Goal: Task Accomplishment & Management: Use online tool/utility

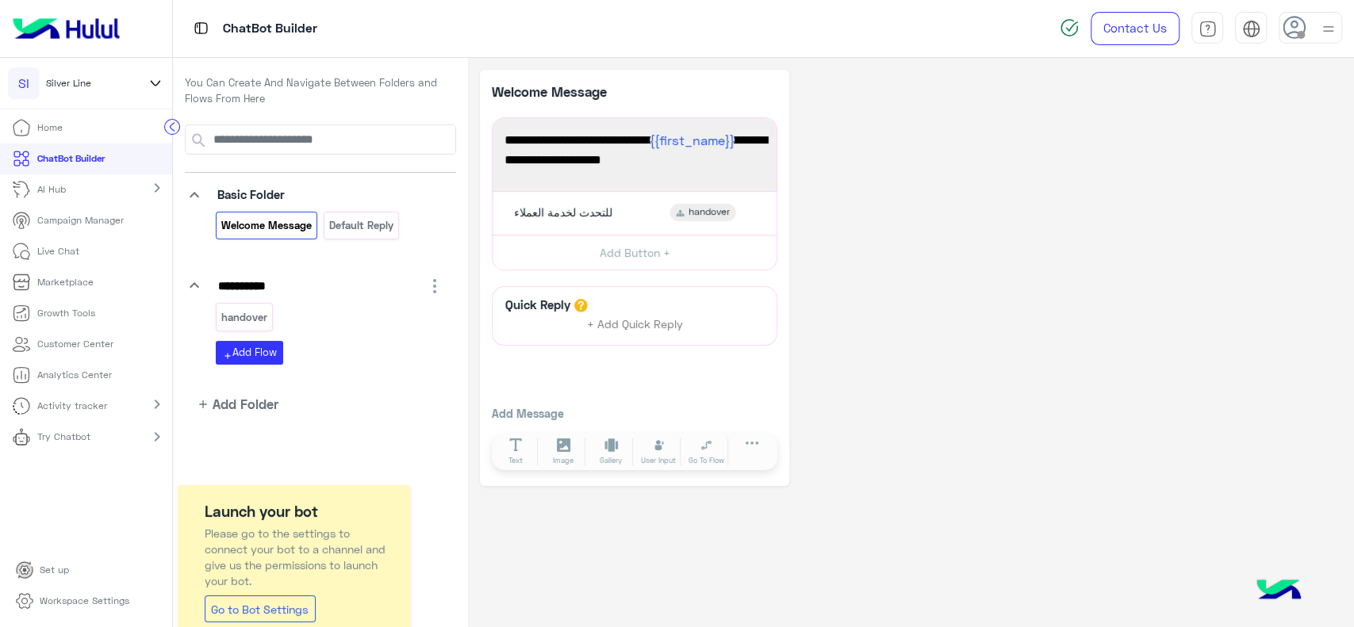
click at [155, 83] on icon at bounding box center [155, 83] width 17 height 19
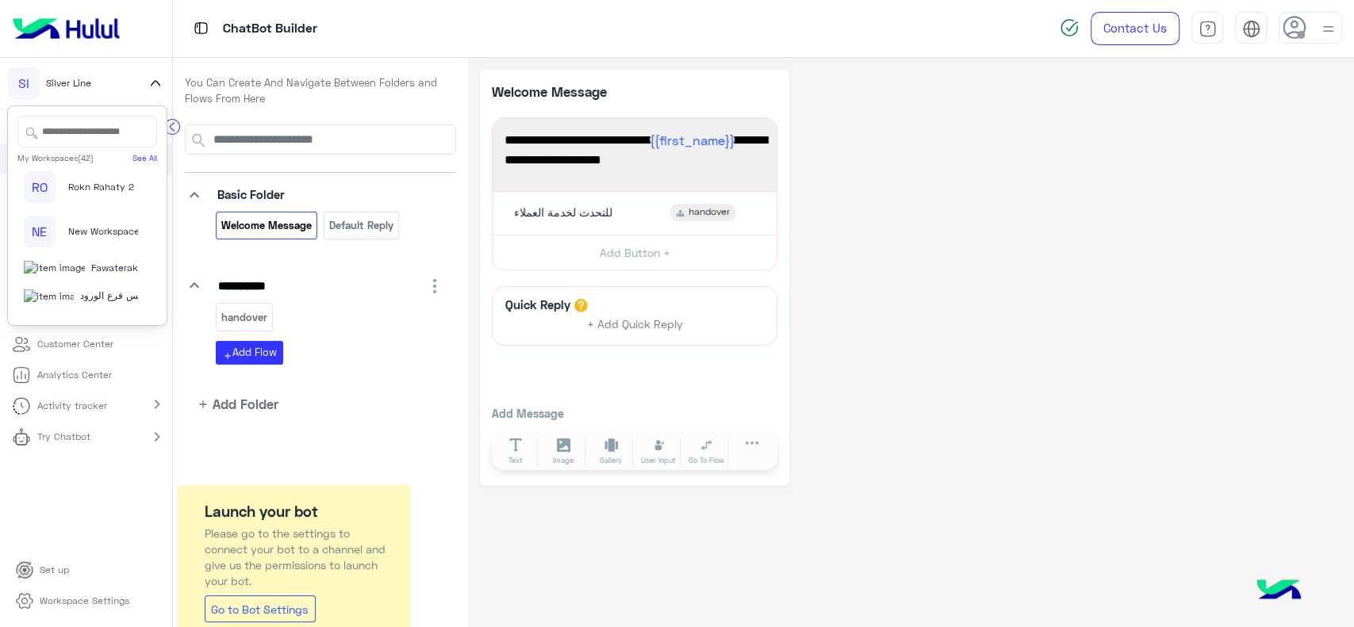
scroll to position [1297, 0]
click at [93, 135] on span "Be Style" at bounding box center [111, 128] width 37 height 14
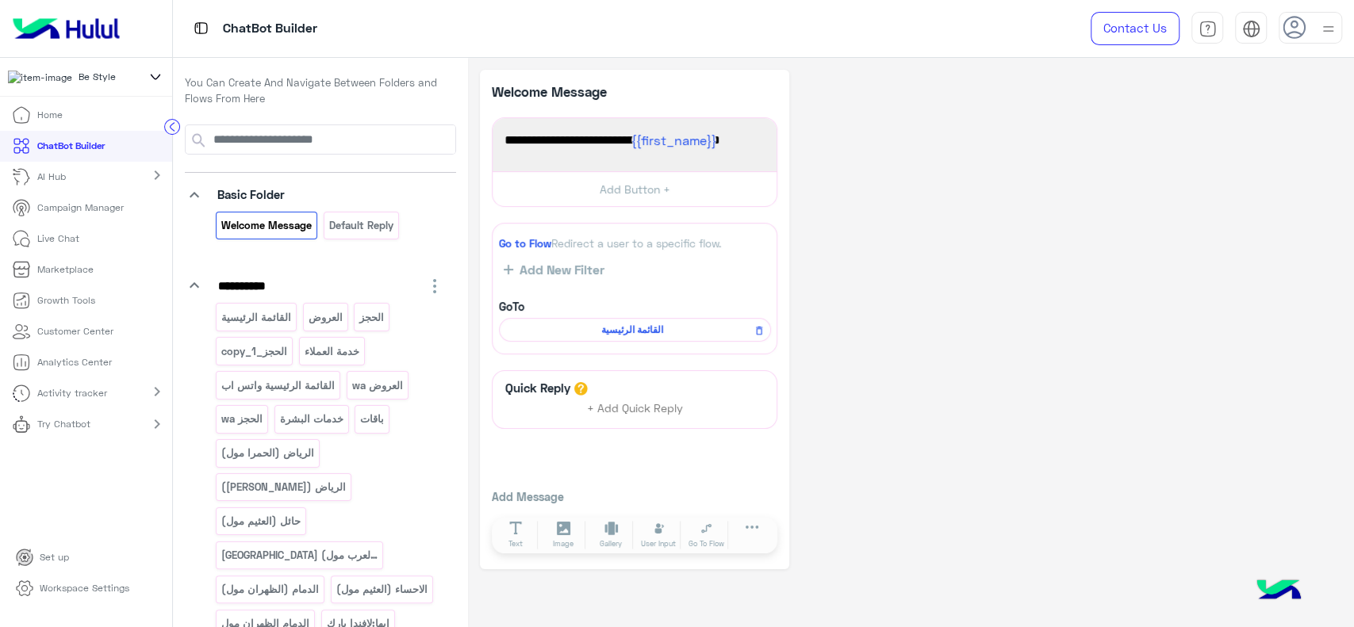
click at [67, 204] on link "Campaign Manager" at bounding box center [68, 208] width 136 height 31
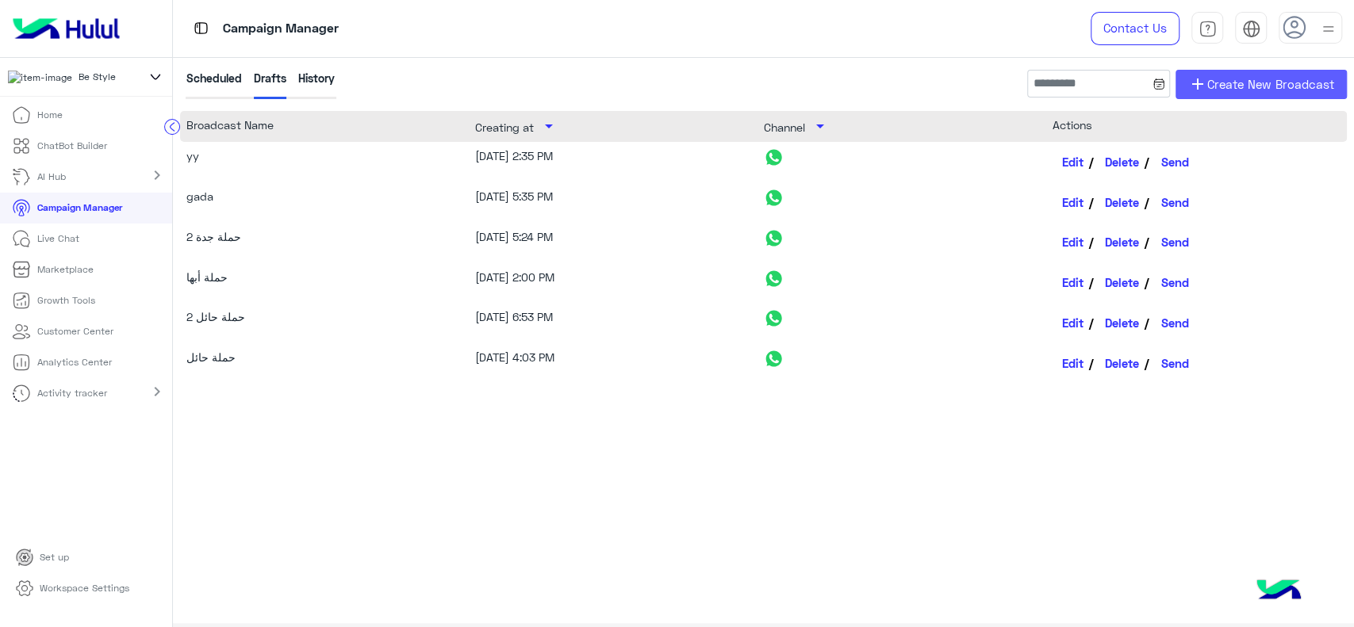
click at [1206, 76] on span "add" at bounding box center [1197, 84] width 19 height 19
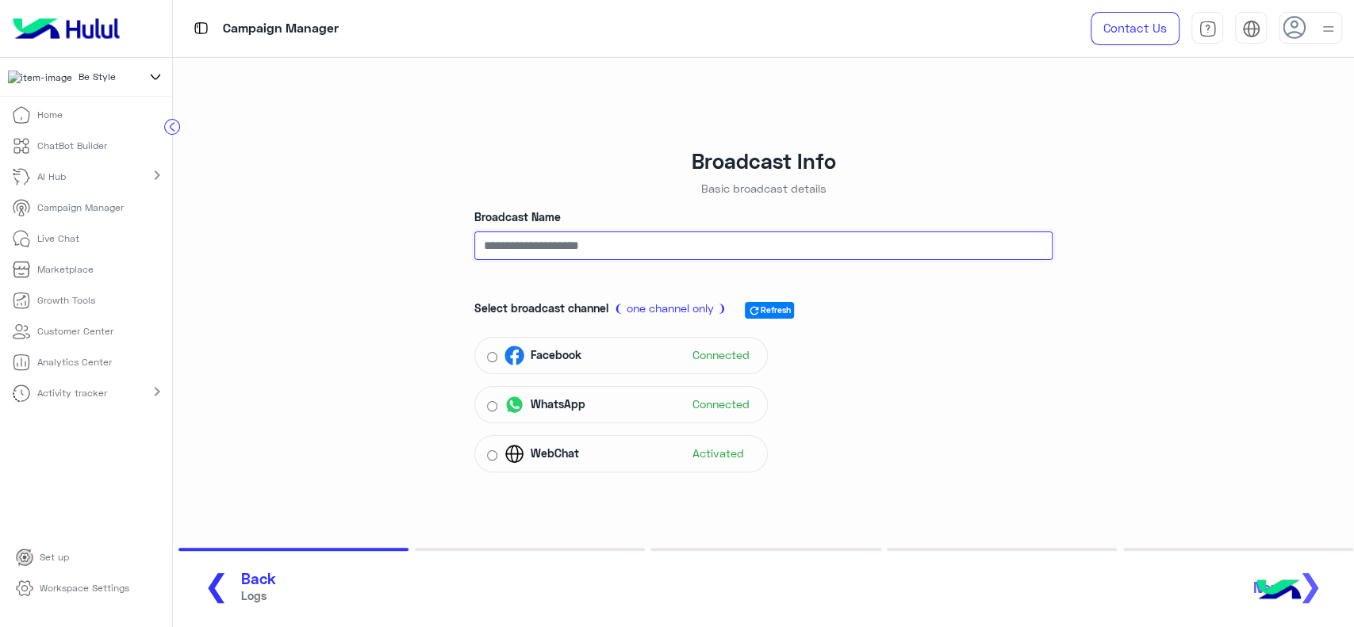
click at [615, 239] on input "Broadcast Name" at bounding box center [763, 246] width 578 height 29
type input "******"
click at [781, 396] on div "Select broadcast channel ❨ one channel only ❩ refresh Refresh Facebook Connecte…" at bounding box center [763, 383] width 578 height 190
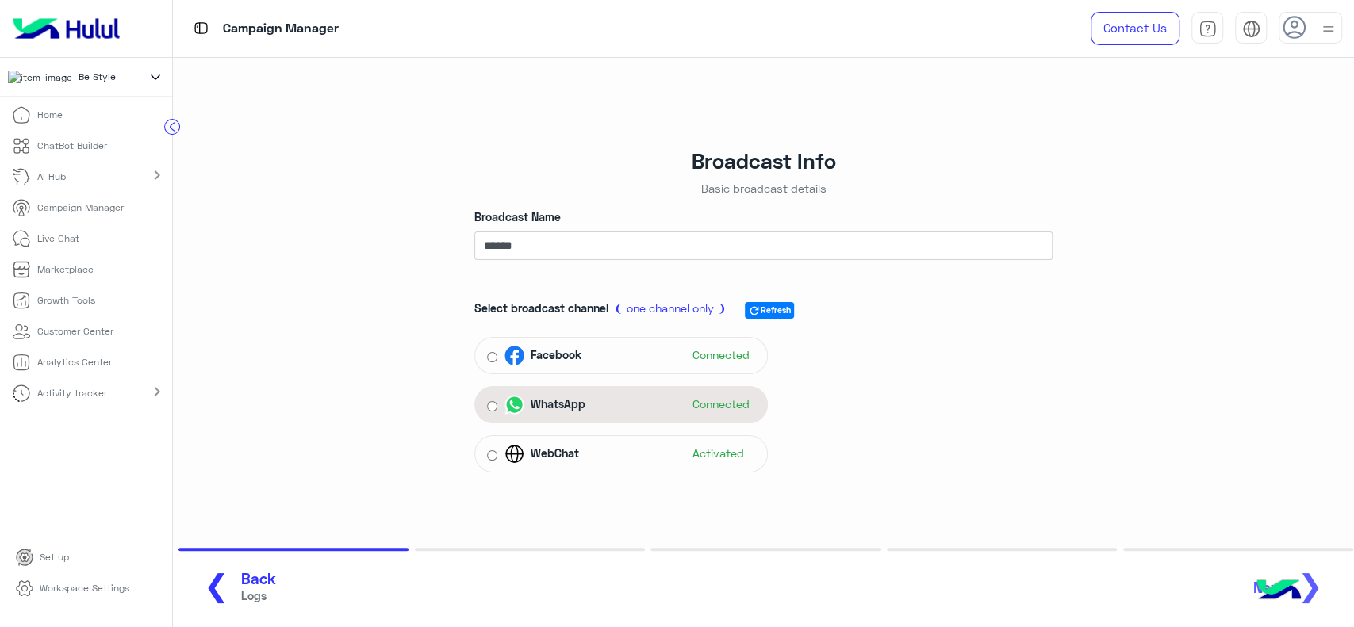
click at [694, 400] on span "Connected" at bounding box center [711, 405] width 63 height 24
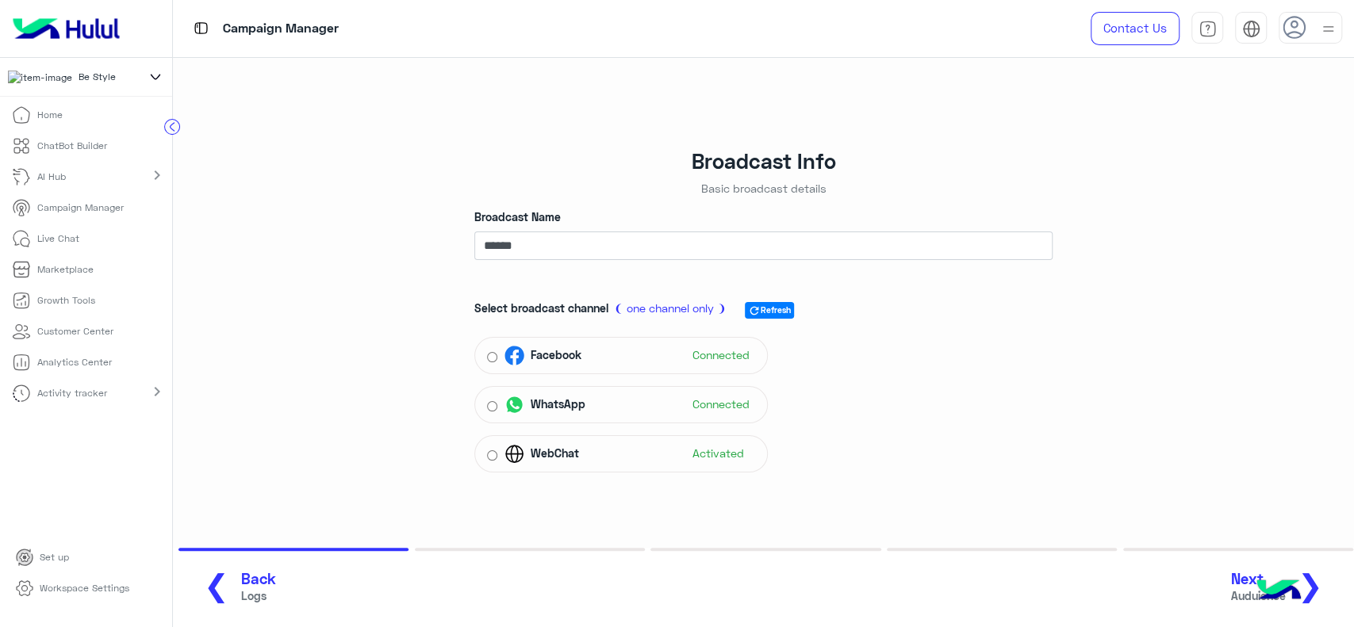
click at [1327, 585] on button "Next Auduience ❯" at bounding box center [1282, 588] width 113 height 44
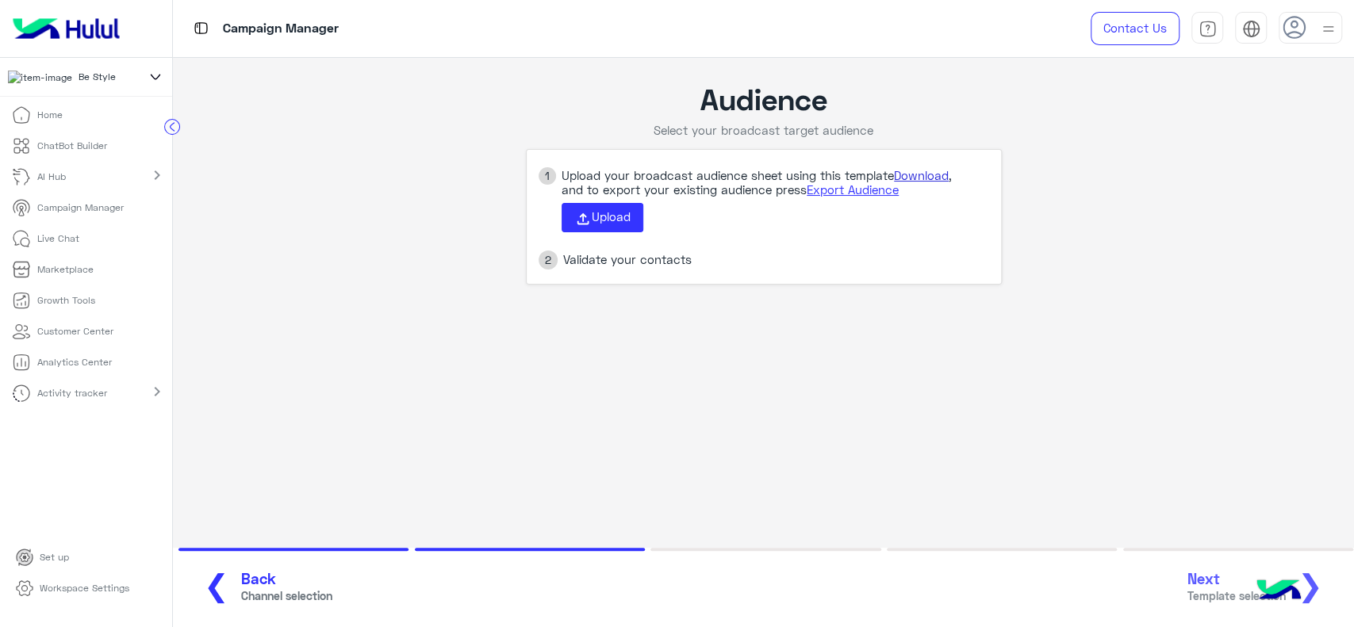
click at [944, 170] on link "Download" at bounding box center [921, 175] width 55 height 14
click at [619, 223] on span "Upload" at bounding box center [611, 216] width 39 height 14
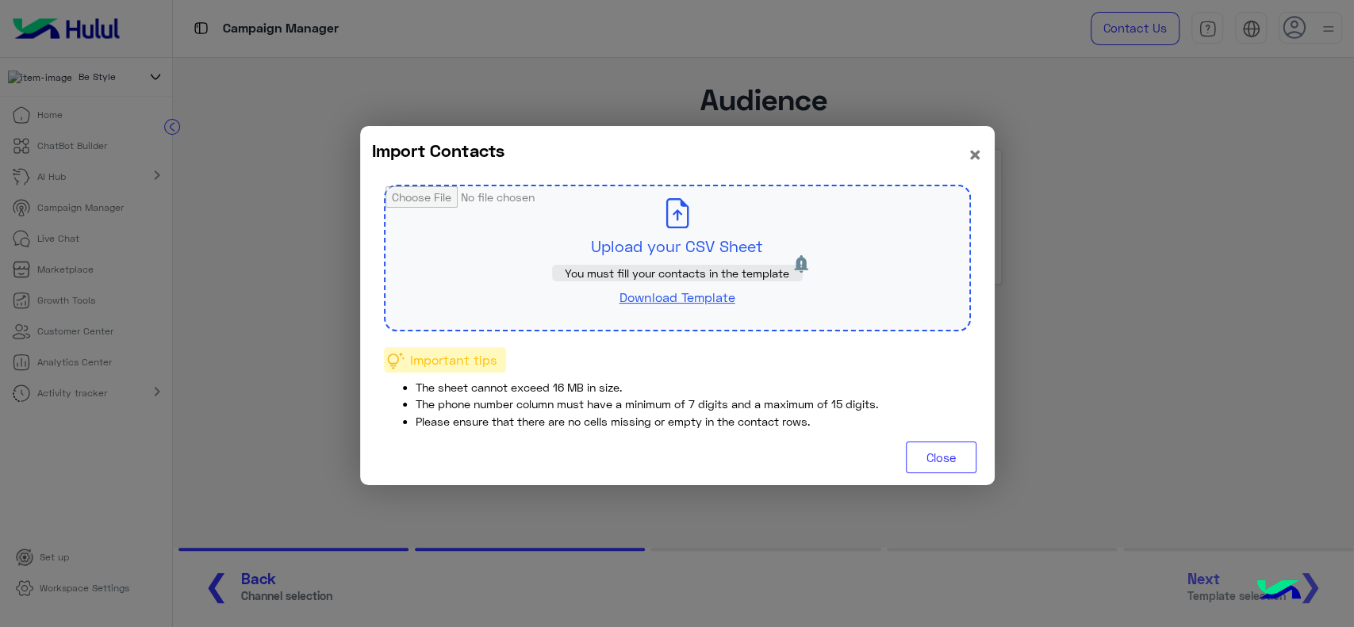
click at [619, 223] on input "file" at bounding box center [677, 258] width 584 height 144
type input "**********"
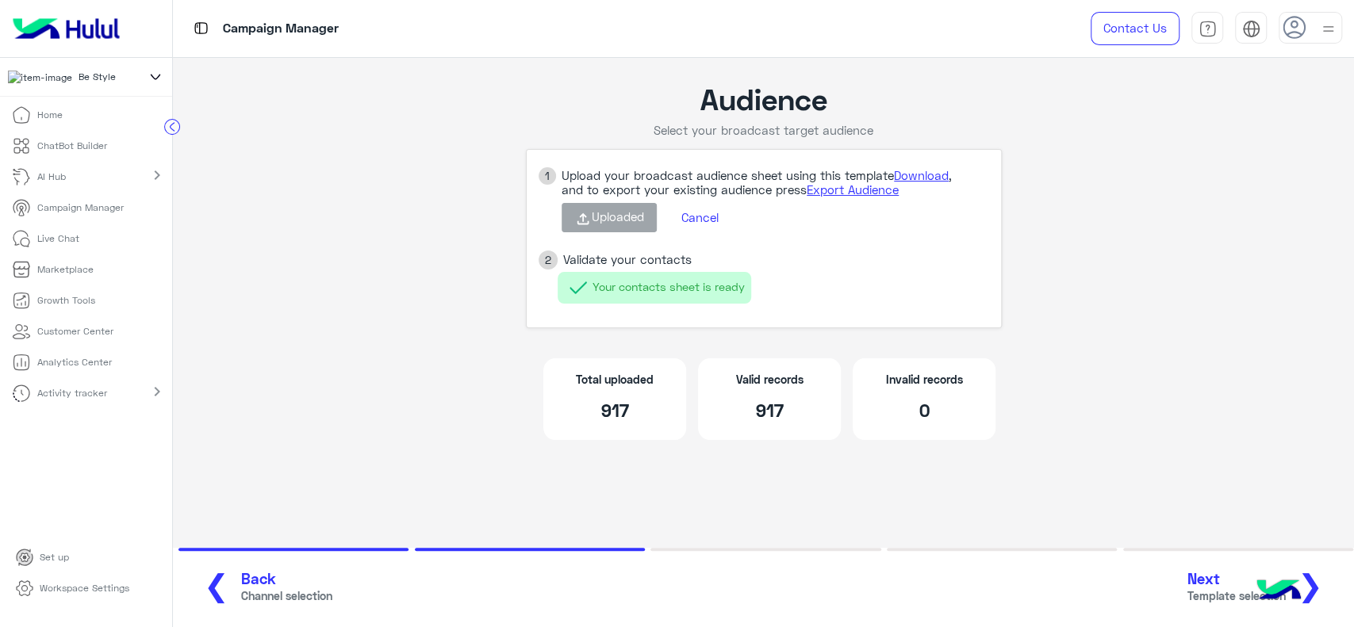
click at [1205, 570] on span "Next" at bounding box center [1236, 579] width 98 height 18
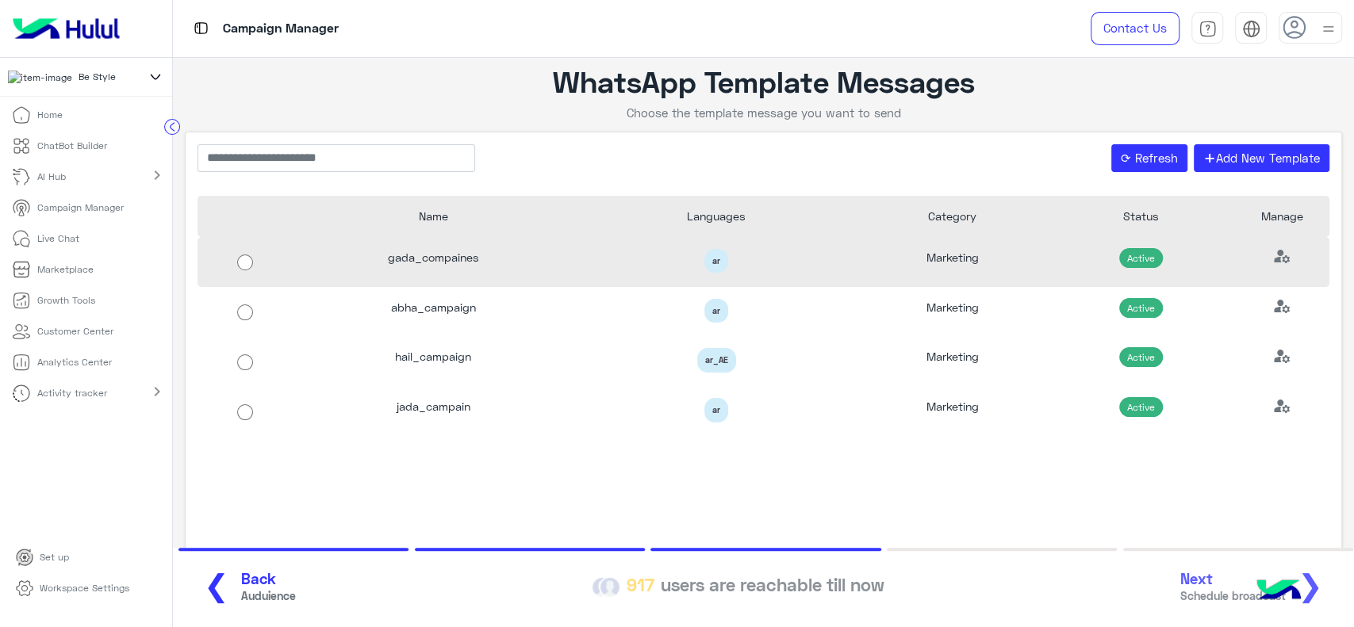
click at [1150, 259] on span "Active" at bounding box center [1141, 258] width 44 height 20
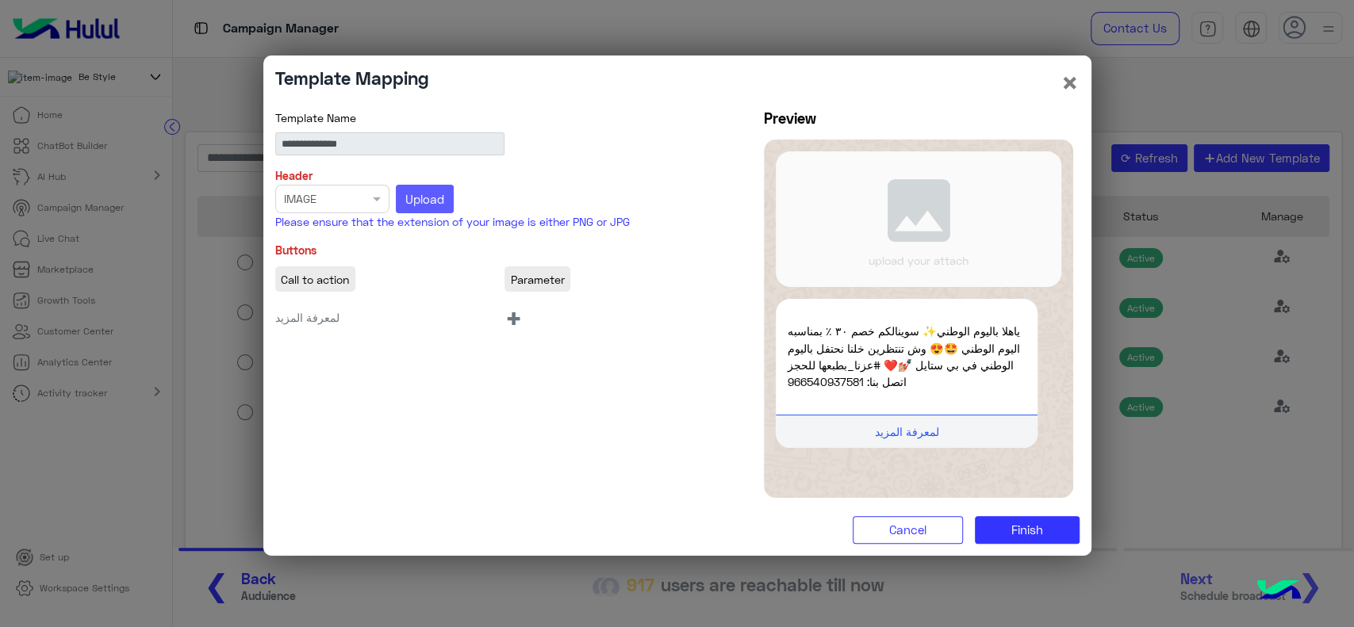
click at [409, 197] on span "Upload" at bounding box center [424, 199] width 39 height 14
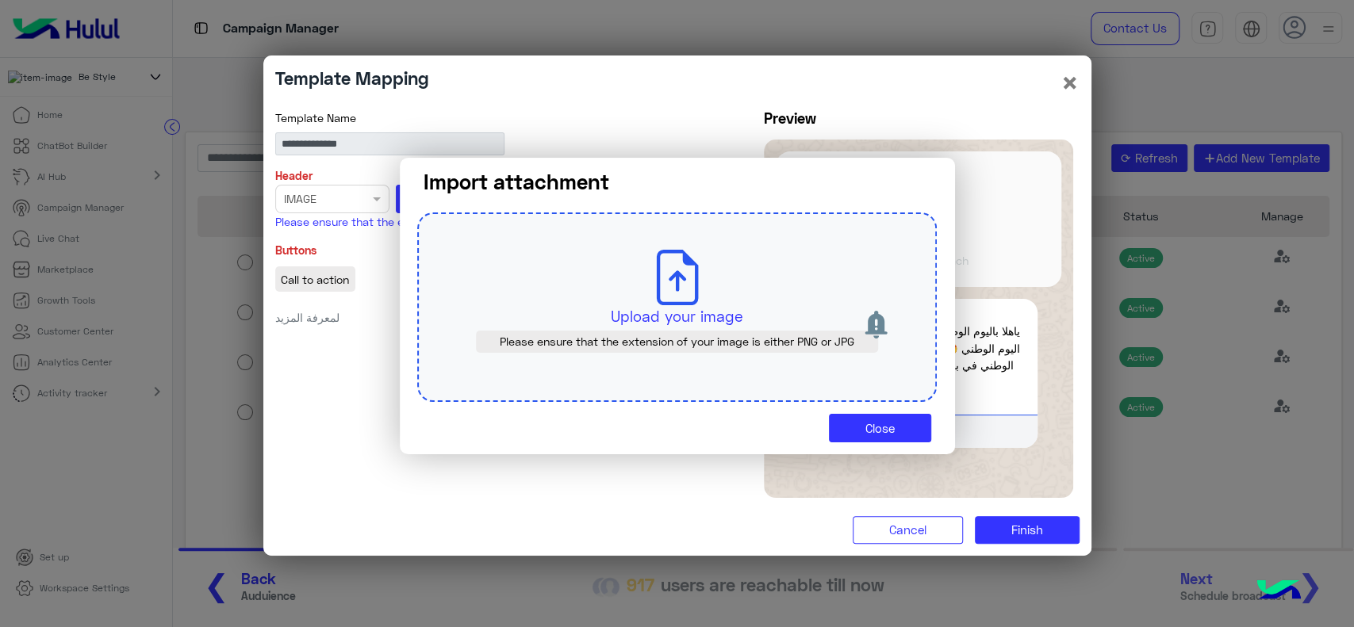
click at [647, 301] on div "Upload your image Please ensure that the extension of your image is either PNG …" at bounding box center [676, 308] width 519 height 190
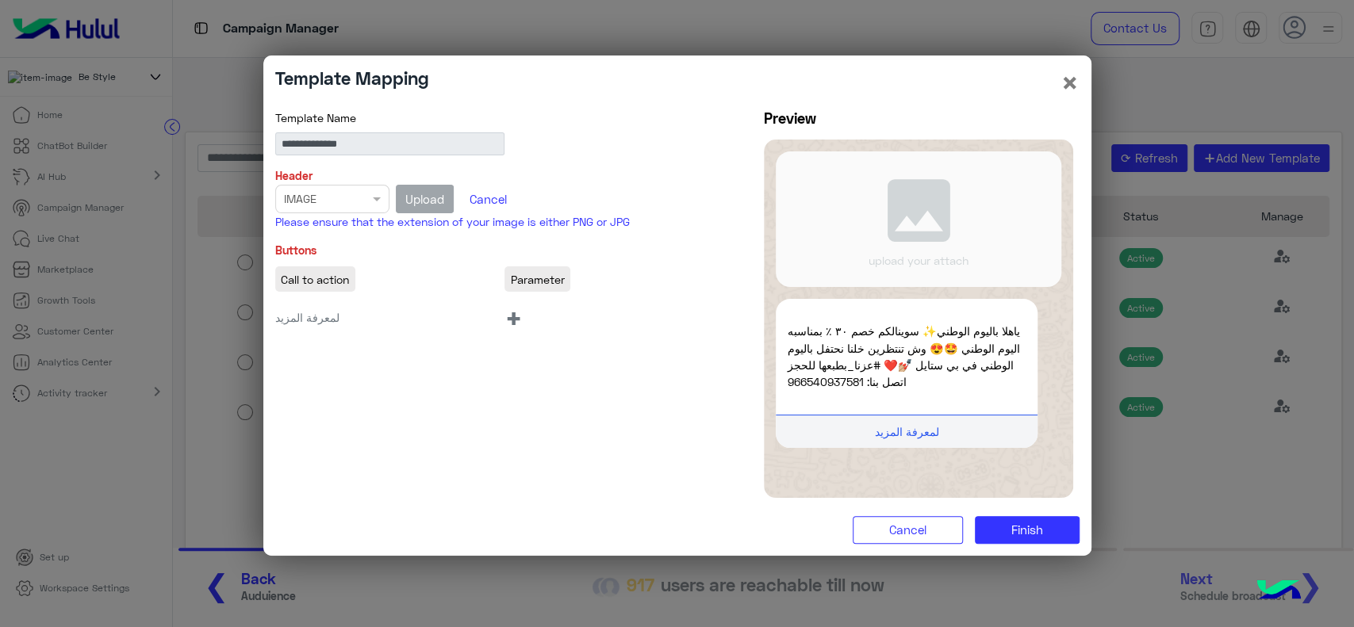
click at [520, 317] on span "+" at bounding box center [513, 318] width 18 height 36
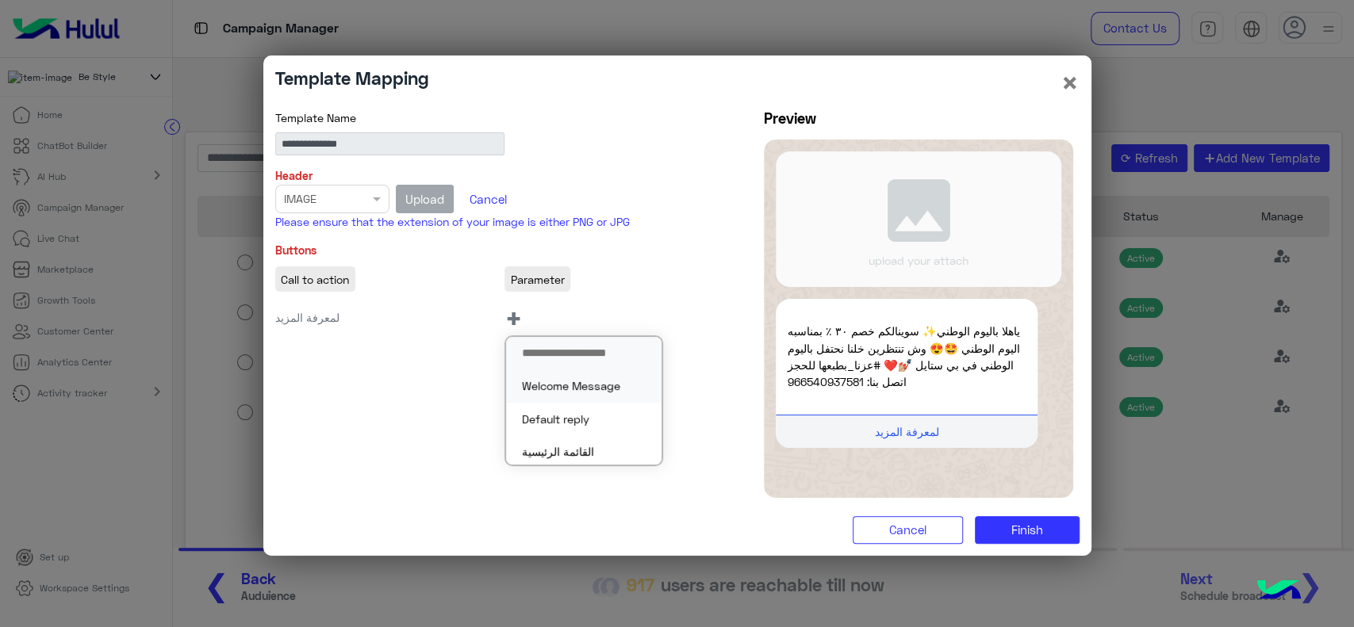
click at [574, 388] on button "Welcome Message" at bounding box center [583, 386] width 155 height 33
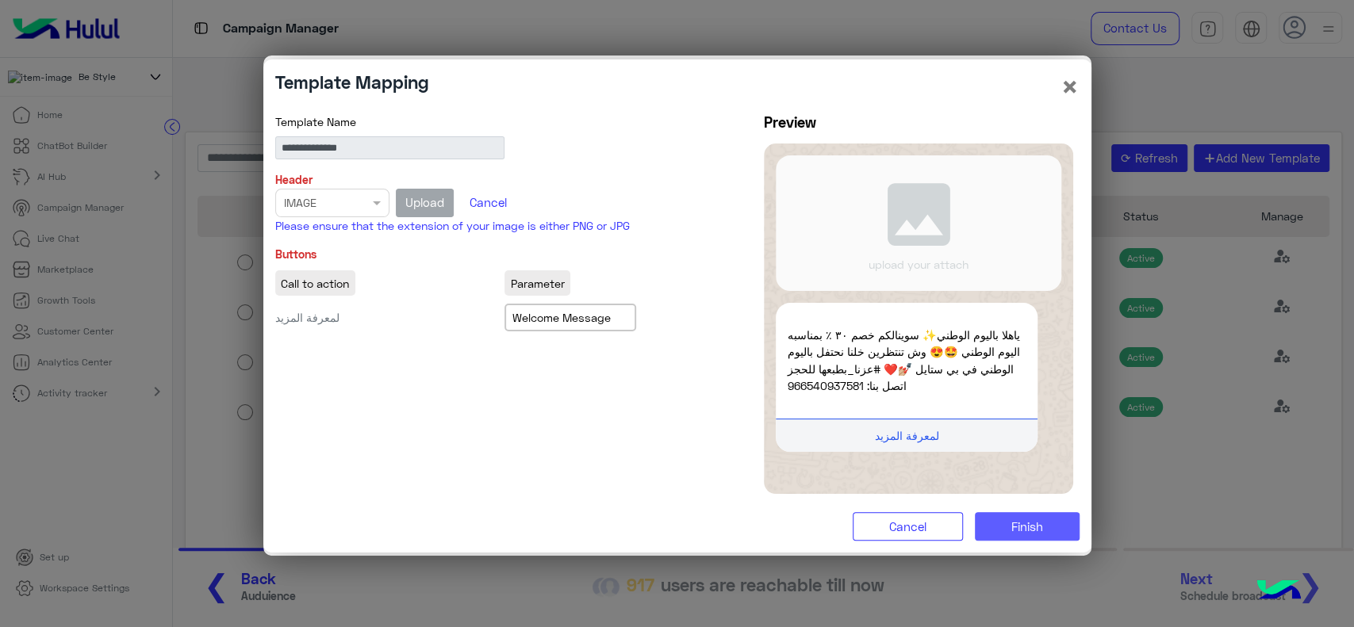
click at [1028, 519] on span "Finish" at bounding box center [1027, 526] width 32 height 14
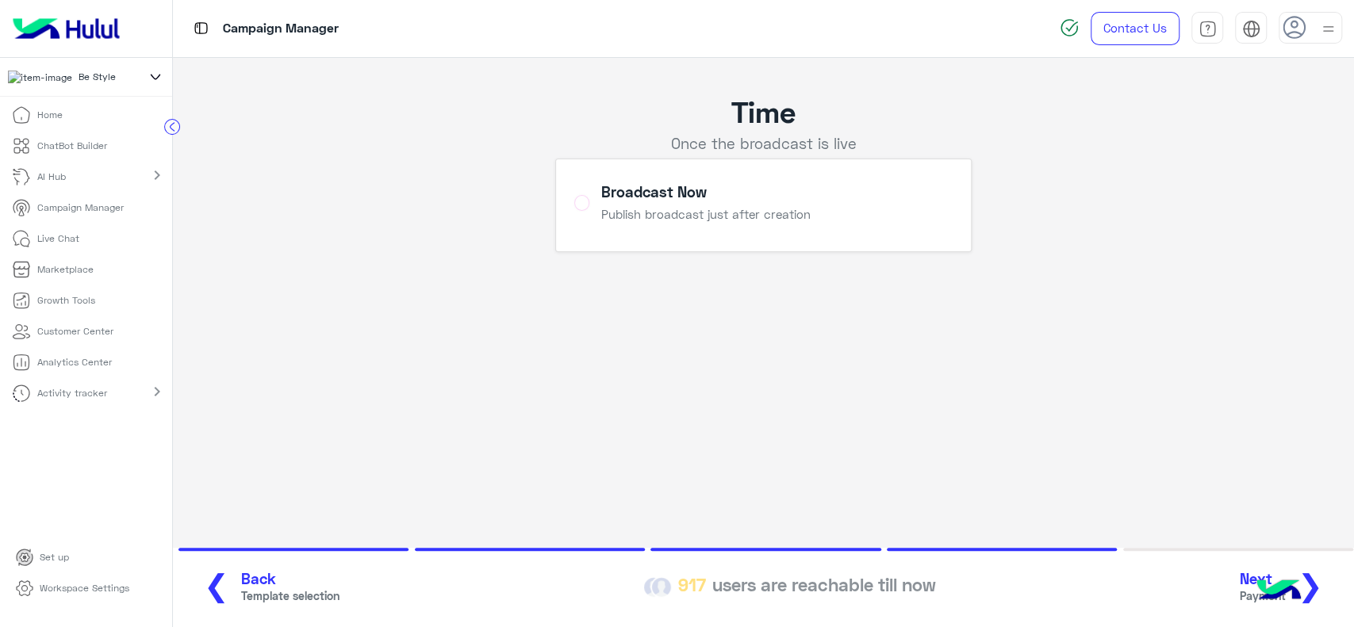
click at [1334, 582] on button "Next Payment ❯" at bounding box center [1287, 588] width 105 height 44
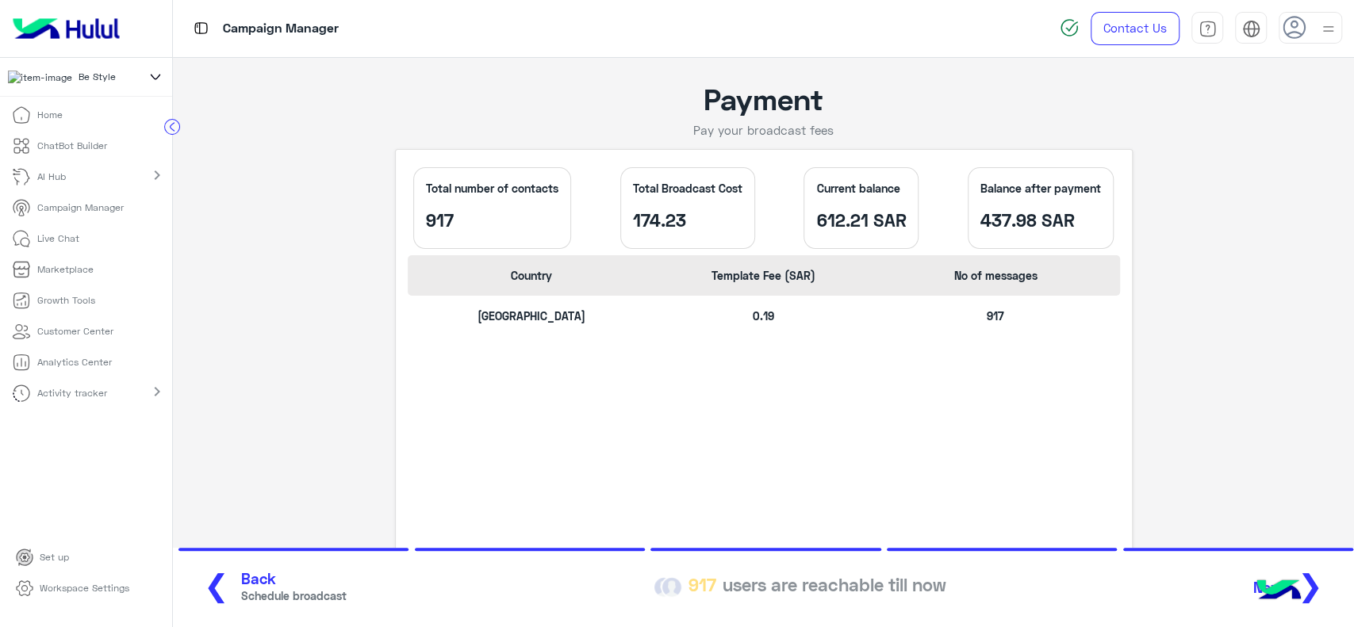
click at [1317, 583] on span "❯" at bounding box center [1309, 585] width 25 height 36
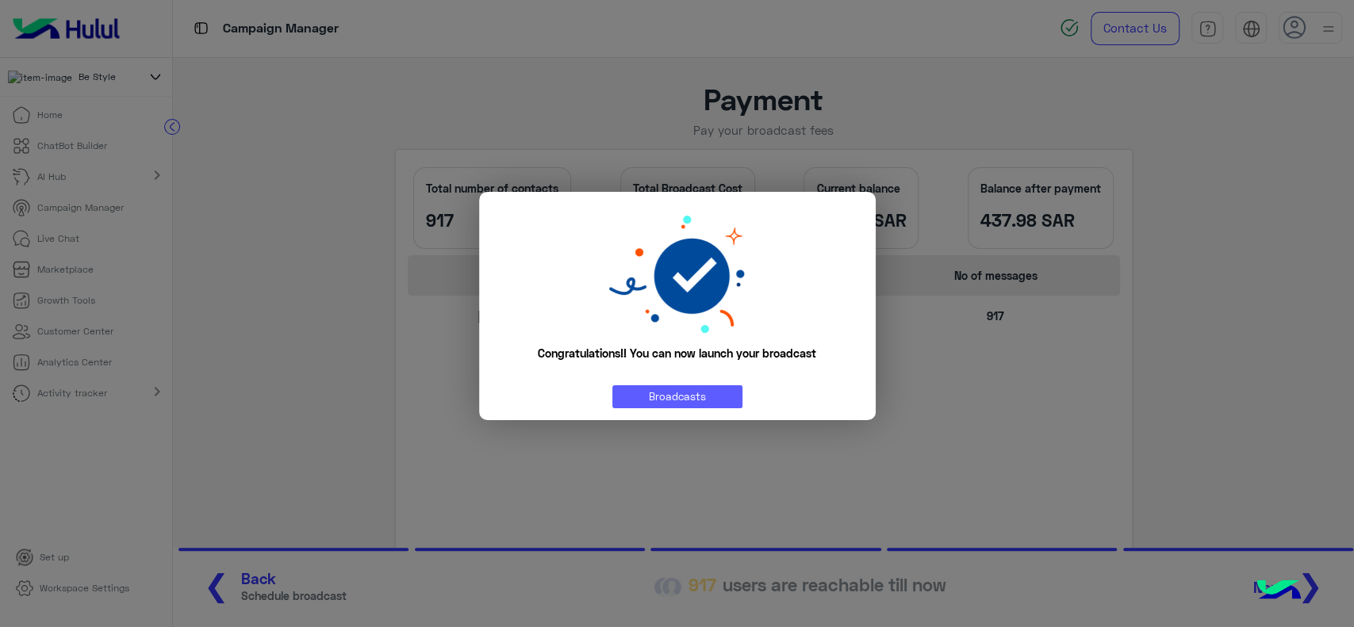
click at [711, 401] on link "Broadcasts" at bounding box center [677, 396] width 130 height 23
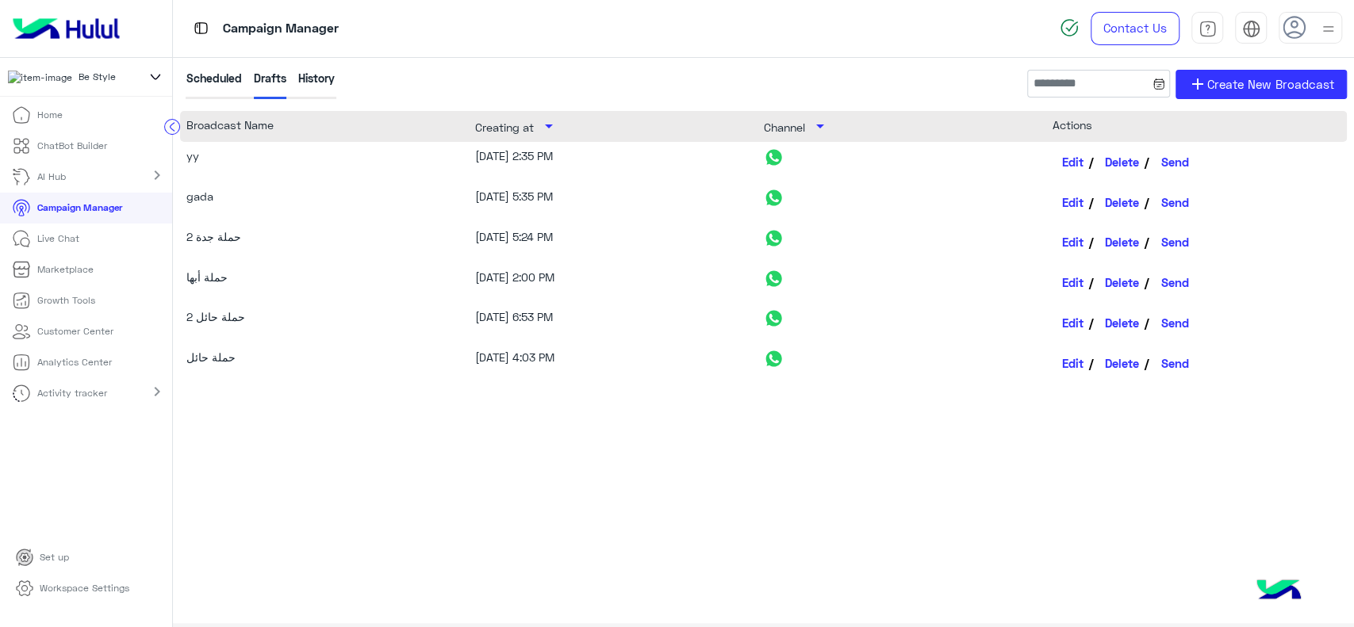
click at [317, 79] on div "History" at bounding box center [316, 84] width 36 height 29
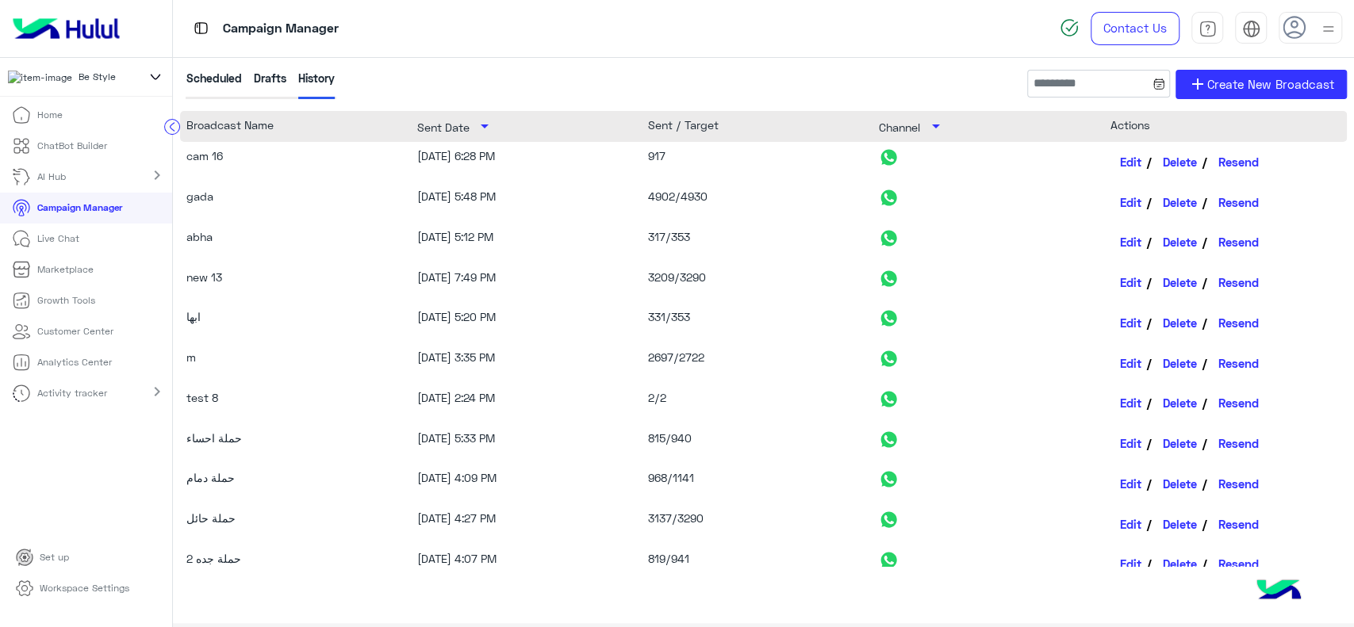
click at [501, 67] on div "Scheduled Drafts History add Create New Broadcast Broadcast Name Sent Date arro…" at bounding box center [763, 369] width 1181 height 622
